Goal: Task Accomplishment & Management: Use online tool/utility

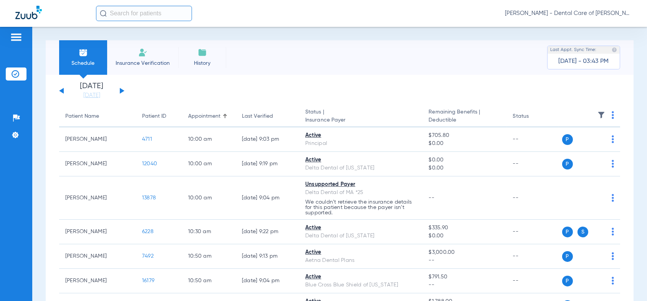
click at [122, 88] on div "[DATE] [DATE] [DATE] [DATE] [DATE] [DATE] [DATE] [DATE] [DATE] [DATE] [DATE] [D…" at bounding box center [91, 91] width 65 height 17
click at [121, 90] on button at bounding box center [122, 91] width 5 height 6
